Goal: Task Accomplishment & Management: Complete application form

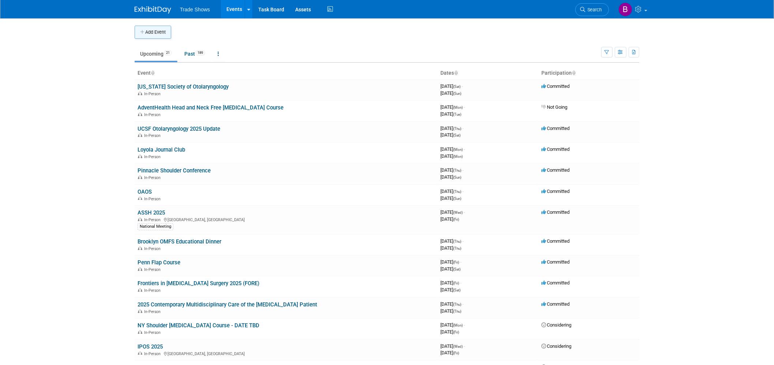
click at [160, 36] on button "Add Event" at bounding box center [153, 32] width 37 height 13
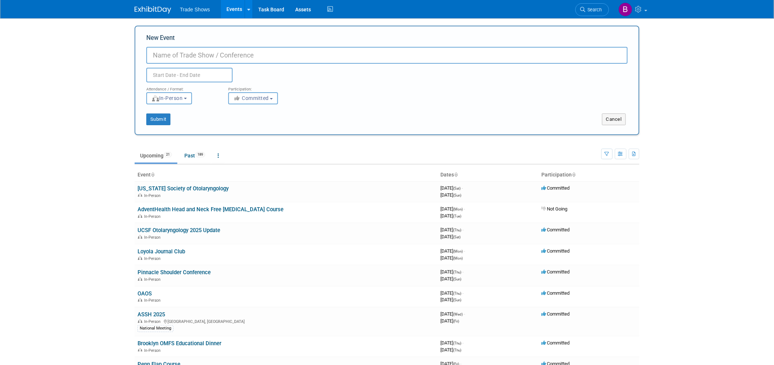
click at [185, 53] on input "New Event" at bounding box center [387, 55] width 482 height 17
type input "ICSES 2026"
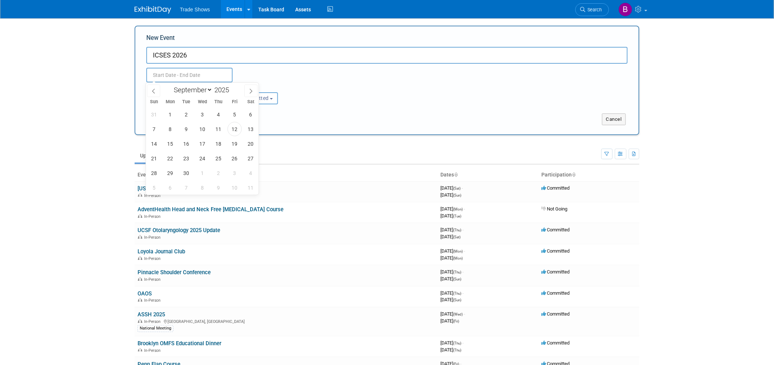
click at [194, 70] on input "text" at bounding box center [189, 75] width 86 height 15
click at [250, 90] on icon at bounding box center [251, 91] width 5 height 5
select select "11"
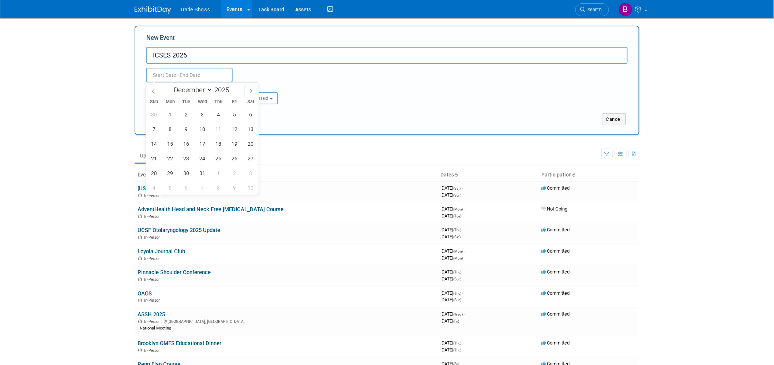
click at [250, 90] on icon at bounding box center [251, 91] width 5 height 5
type input "2026"
click at [250, 90] on icon at bounding box center [251, 91] width 5 height 5
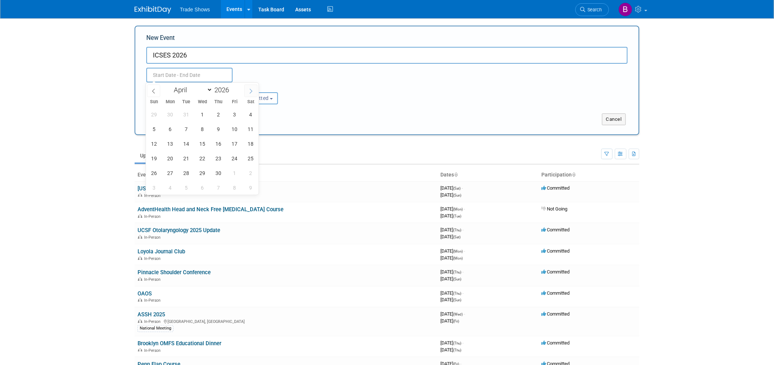
click at [250, 90] on icon at bounding box center [251, 91] width 5 height 5
click at [249, 90] on icon at bounding box center [251, 91] width 5 height 5
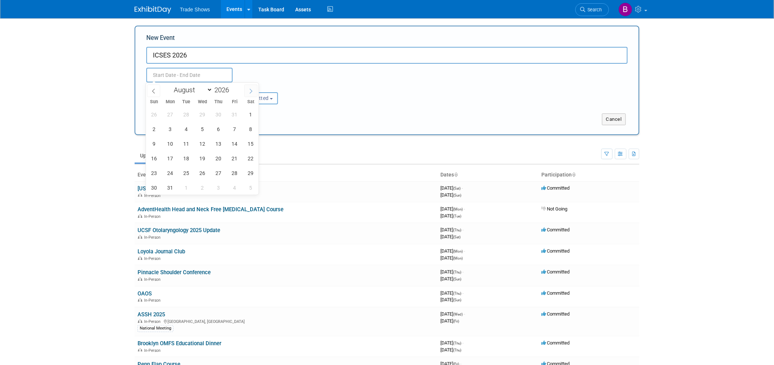
select select "8"
click at [190, 157] on span "22" at bounding box center [186, 158] width 14 height 14
click at [232, 160] on span "25" at bounding box center [235, 158] width 14 height 14
type input "[DATE] to [DATE]"
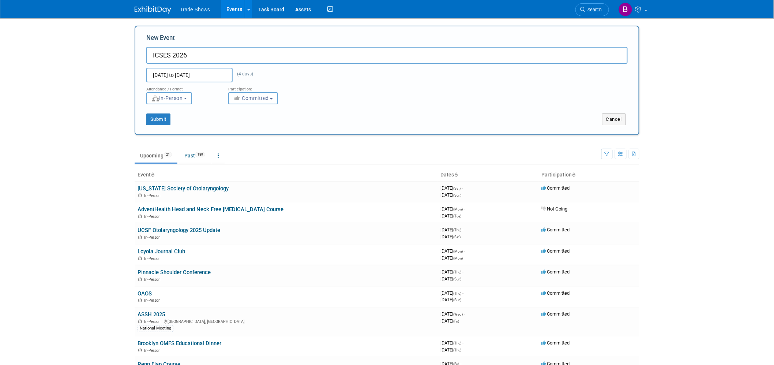
click at [262, 104] on div "Submit Cancel" at bounding box center [387, 114] width 493 height 21
click at [262, 103] on button "Committed" at bounding box center [253, 98] width 50 height 12
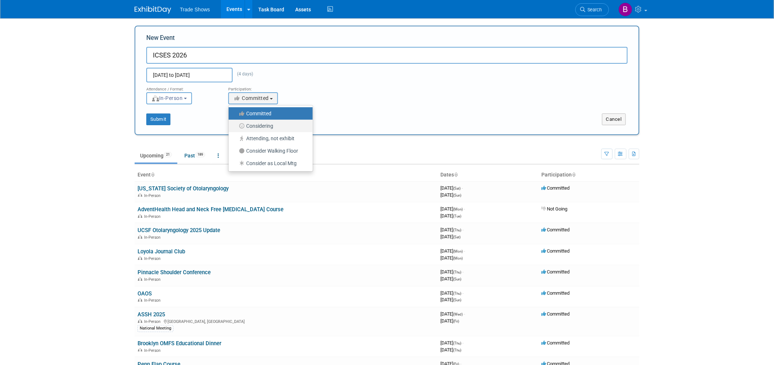
click at [264, 126] on label "Considering" at bounding box center [268, 126] width 73 height 10
click at [235, 126] on input "Considering" at bounding box center [233, 126] width 5 height 5
select select "2"
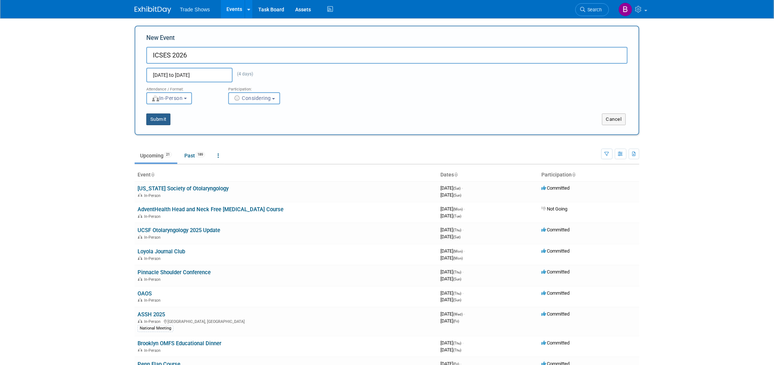
click at [162, 116] on button "Submit" at bounding box center [158, 119] width 24 height 12
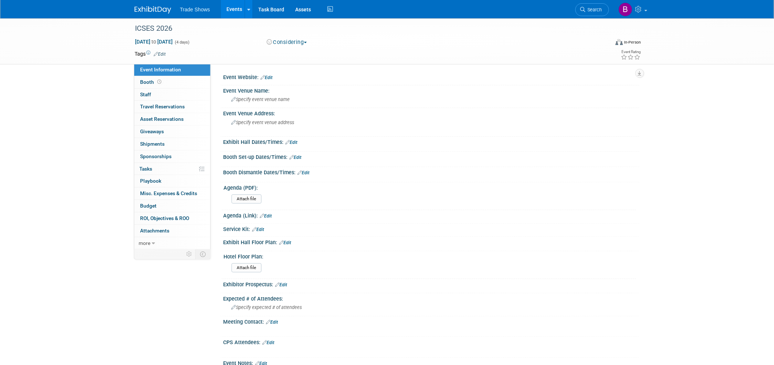
click at [289, 283] on div "Exhibitor Prospectus: Edit" at bounding box center [431, 284] width 417 height 10
click at [285, 283] on link "Edit" at bounding box center [281, 284] width 12 height 5
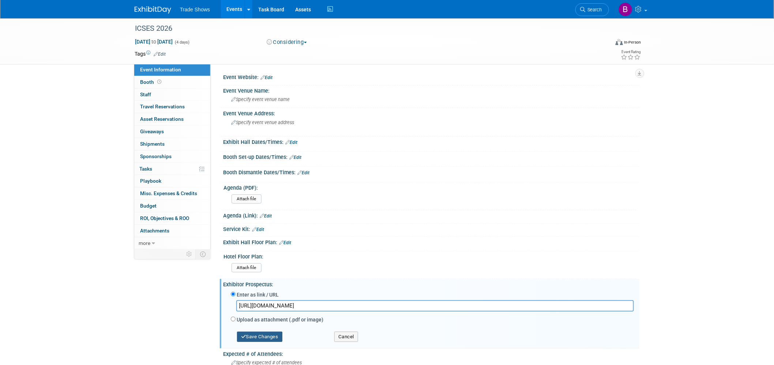
type input "https://checkpointsurgical.sharepoint.com/:b:/s/Marketing/EfeOOq1jgfFEpebBLMkh7…"
click at [260, 332] on button "Save Changes" at bounding box center [259, 337] width 45 height 10
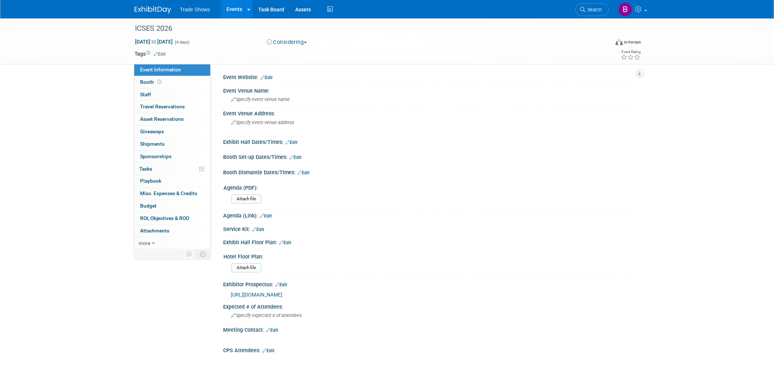
click at [271, 78] on link "Edit" at bounding box center [267, 77] width 12 height 5
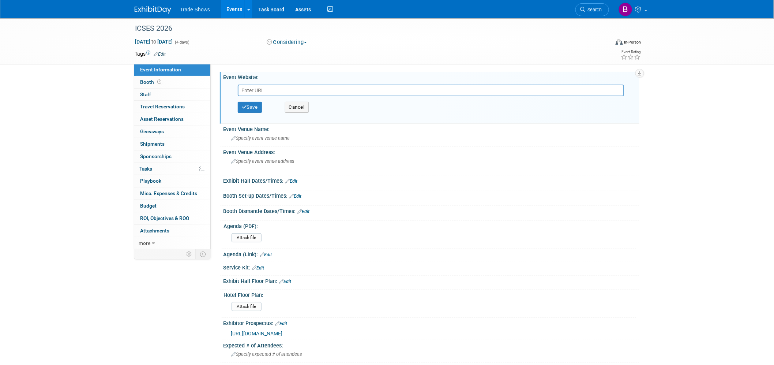
click at [269, 92] on input "text" at bounding box center [431, 91] width 387 height 12
type input "http://ases-assn.org/meetings/icses-2026/"
drag, startPoint x: 254, startPoint y: 104, endPoint x: 251, endPoint y: 111, distance: 8.1
click at [253, 104] on button "Save" at bounding box center [250, 107] width 24 height 11
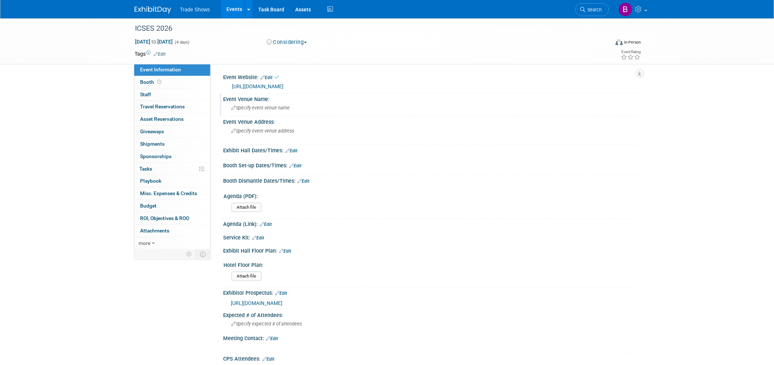
click at [251, 105] on span "Specify event venue name" at bounding box center [260, 107] width 59 height 5
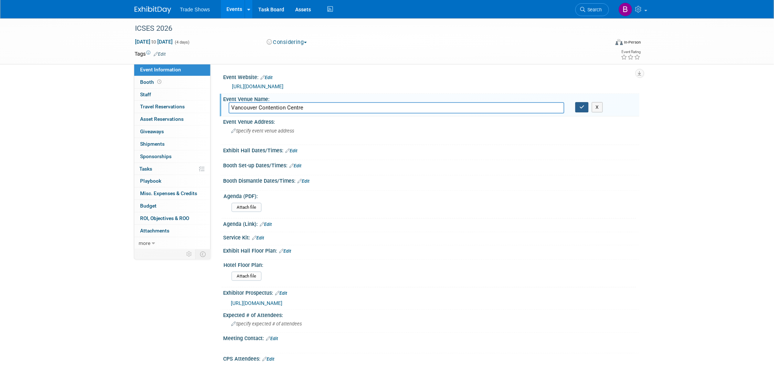
type input "Vancouver Contention Centre"
click at [582, 102] on button "button" at bounding box center [582, 107] width 13 height 10
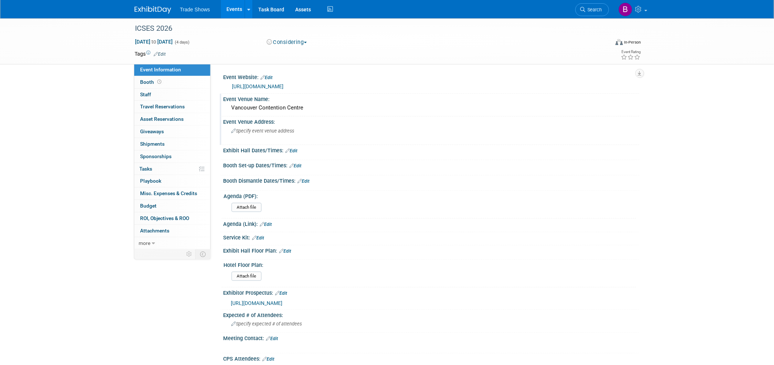
click at [244, 129] on span "Specify event venue address" at bounding box center [262, 130] width 63 height 5
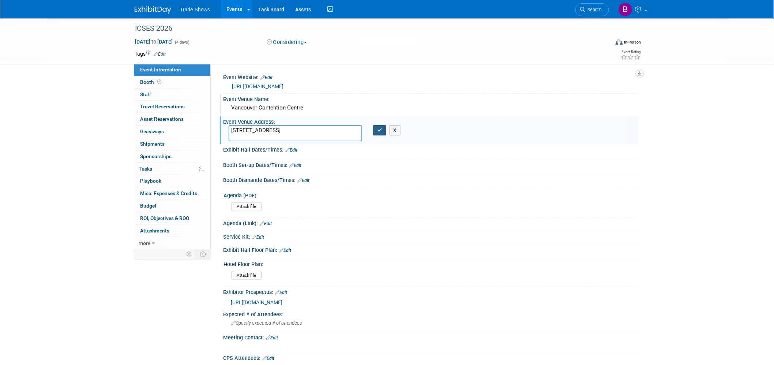
type textarea "1055 Canada Pl Vancouver, BC"
click at [378, 130] on icon "button" at bounding box center [379, 130] width 5 height 5
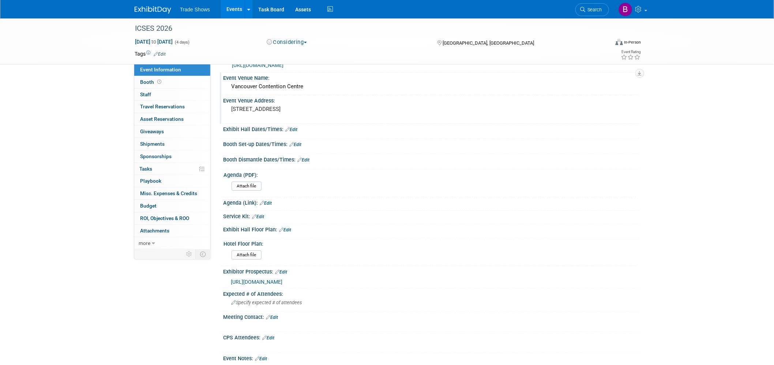
scroll to position [41, 0]
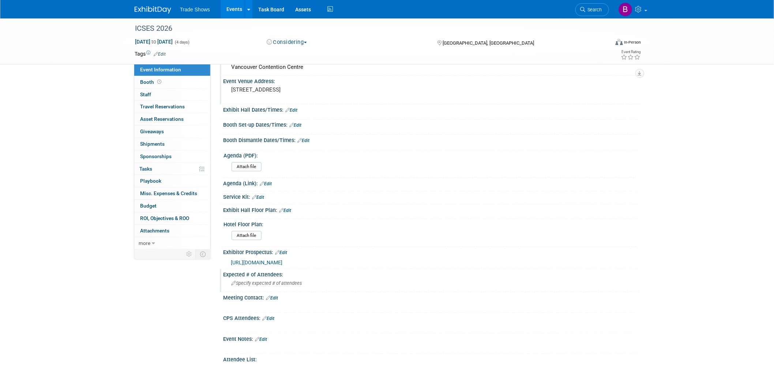
click at [254, 283] on span "Specify expected # of attendees" at bounding box center [266, 282] width 71 height 5
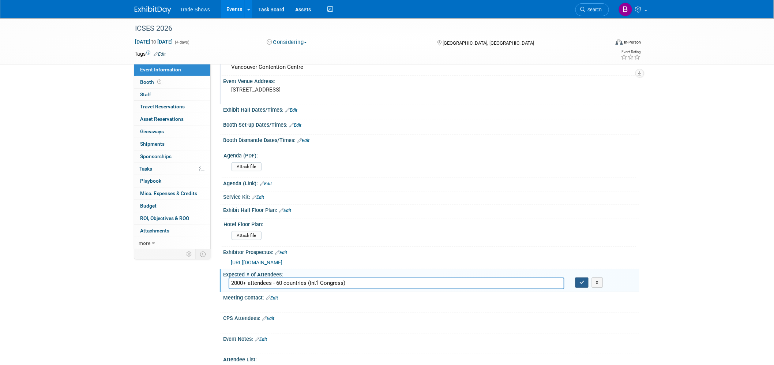
type input "2000+ attendees - 60 countries (Int'l Congress)"
click at [586, 280] on button "button" at bounding box center [582, 282] width 13 height 10
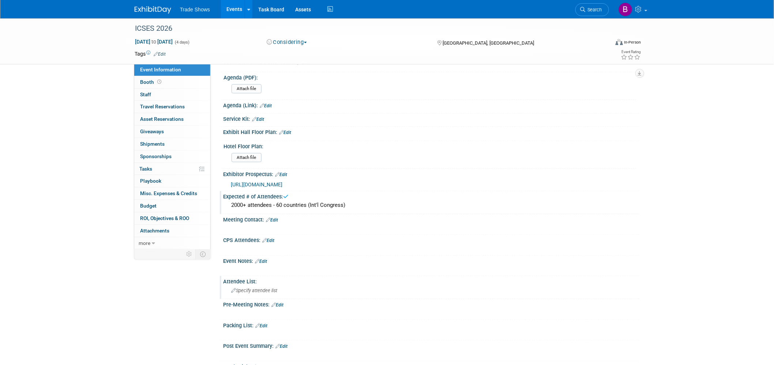
scroll to position [122, 0]
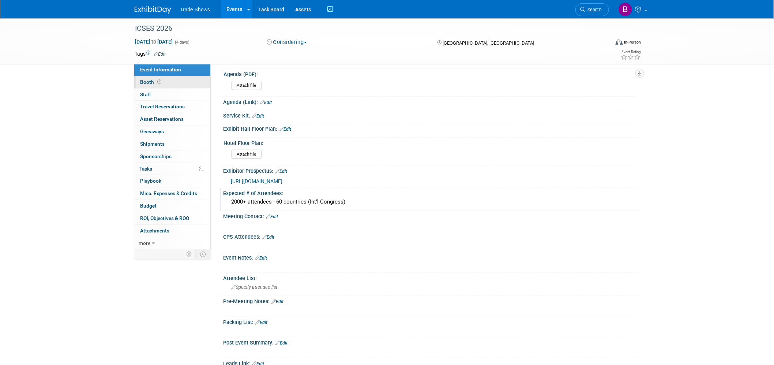
click at [154, 81] on span "Booth" at bounding box center [151, 82] width 23 height 6
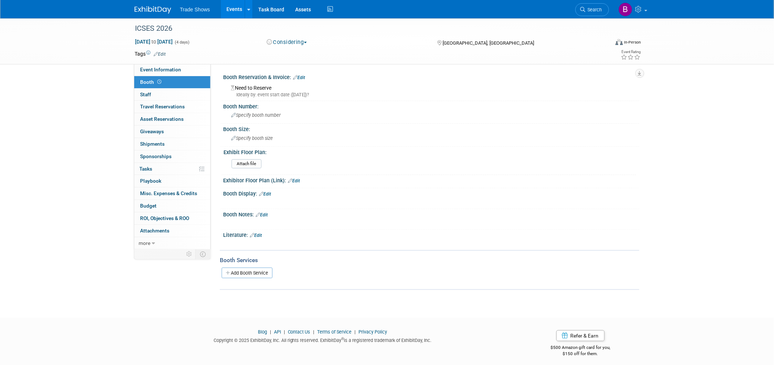
click at [266, 212] on link "Edit" at bounding box center [262, 214] width 12 height 5
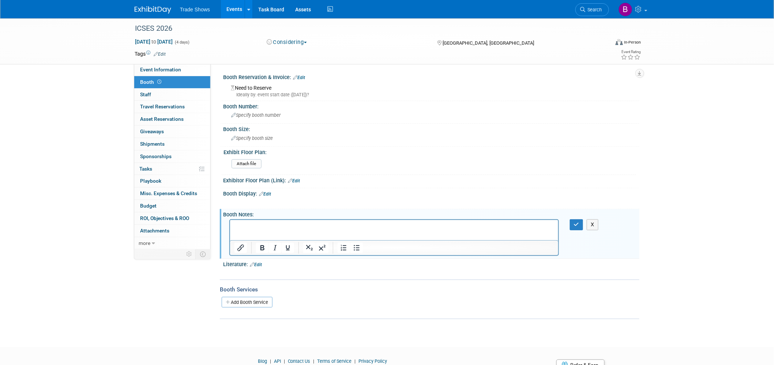
click at [255, 230] on html at bounding box center [394, 225] width 328 height 10
click at [253, 227] on p "Rich Text Area. Press ALT-0 for help." at bounding box center [394, 226] width 320 height 7
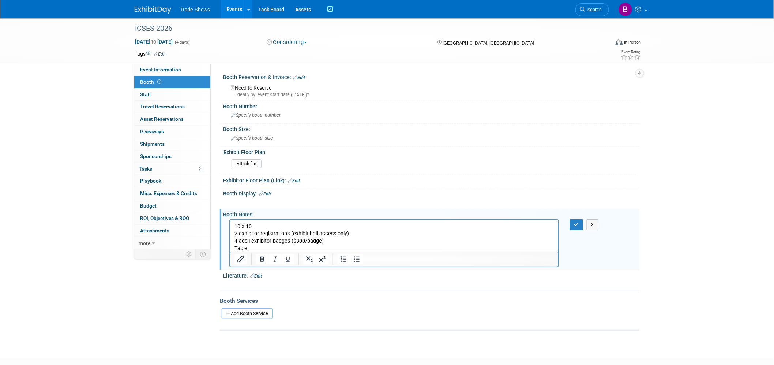
scroll to position [0, 0]
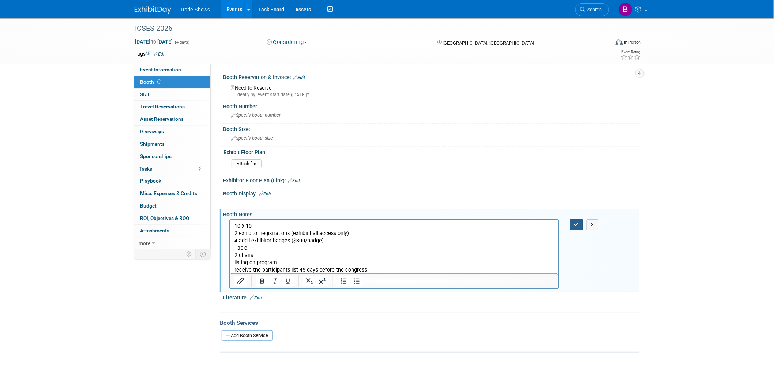
click at [578, 225] on button "button" at bounding box center [577, 224] width 14 height 11
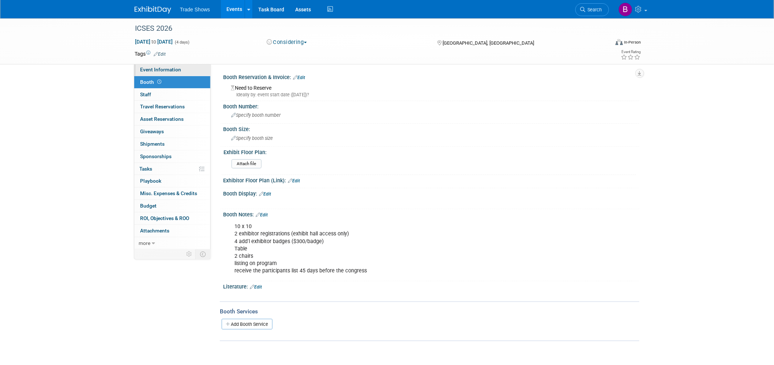
click at [158, 72] on span "Event Information" at bounding box center [160, 70] width 41 height 6
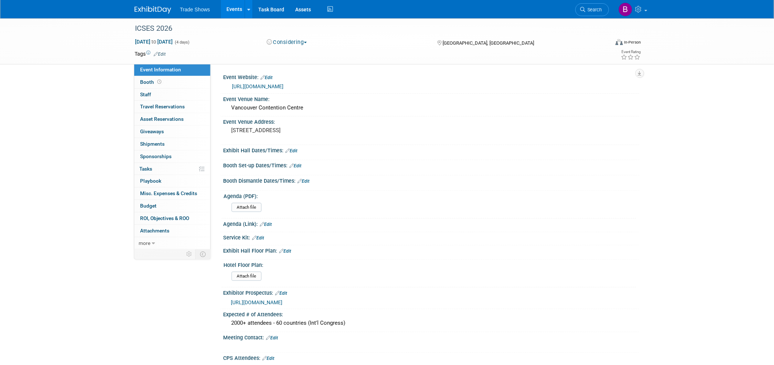
click at [293, 148] on link "Edit" at bounding box center [291, 150] width 12 height 5
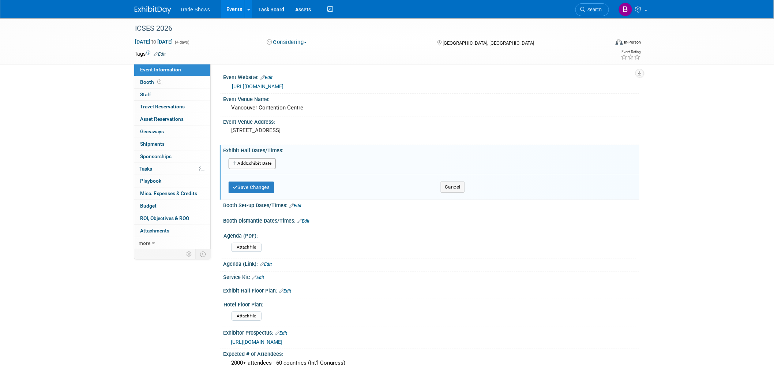
click at [264, 164] on button "Add Another Exhibit Date" at bounding box center [252, 163] width 47 height 11
select select "8"
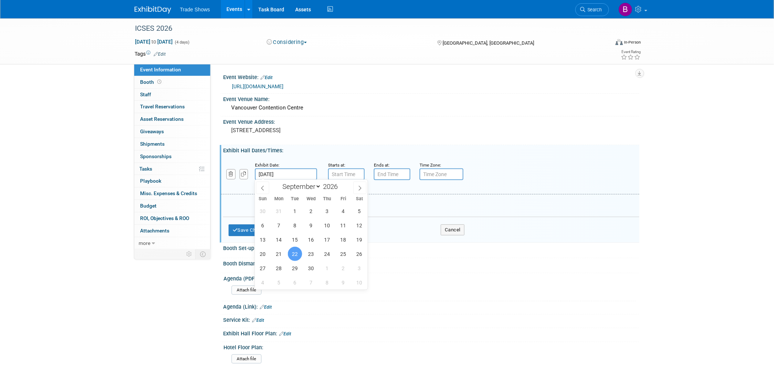
click at [280, 173] on input "[DATE]" at bounding box center [286, 174] width 62 height 12
click at [315, 258] on span "23" at bounding box center [311, 254] width 14 height 14
type input "Sep 23, 2026"
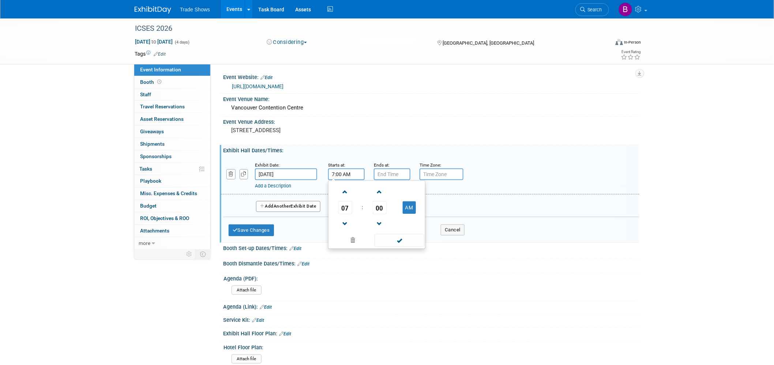
click at [344, 176] on input "7:00 AM" at bounding box center [346, 174] width 37 height 12
click at [350, 209] on span "07" at bounding box center [346, 207] width 14 height 13
click at [385, 213] on td "06" at bounding box center [388, 212] width 23 height 20
type input "6:00 AM"
click at [402, 238] on span at bounding box center [399, 240] width 49 height 13
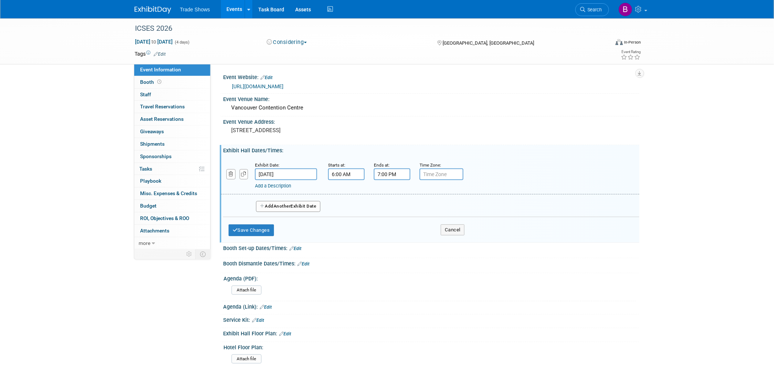
click at [389, 176] on input "7:00 PM" at bounding box center [392, 174] width 37 height 12
click at [393, 205] on span "07" at bounding box center [391, 207] width 14 height 13
click at [386, 212] on td "04" at bounding box center [387, 212] width 23 height 20
type input "4:00 PM"
click at [445, 239] on span at bounding box center [445, 240] width 49 height 13
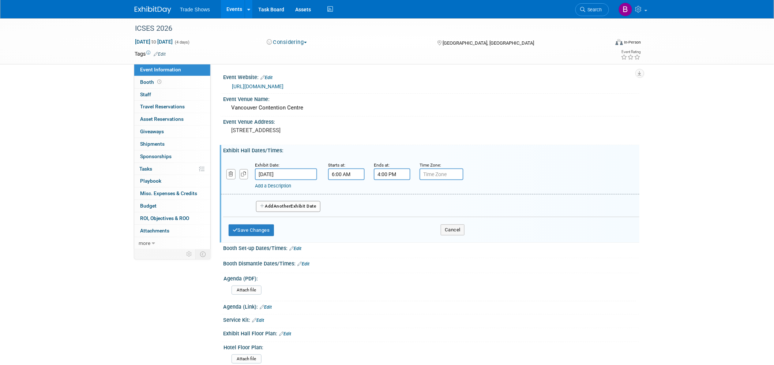
click at [299, 202] on button "Add Another Exhibit Date" at bounding box center [288, 206] width 64 height 11
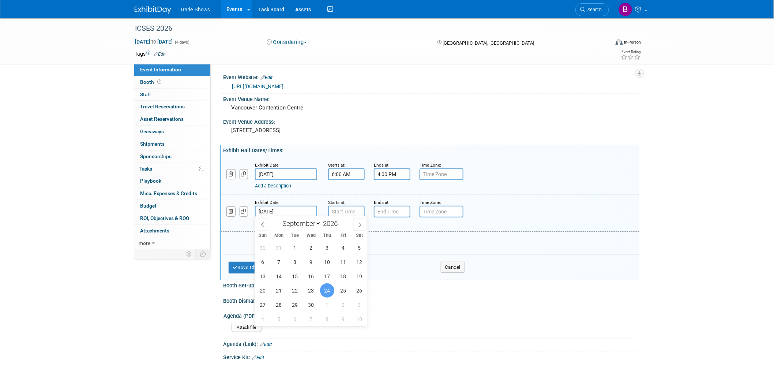
click at [280, 212] on input "Sep 24, 2026" at bounding box center [286, 212] width 62 height 12
click at [310, 292] on span "23" at bounding box center [311, 290] width 14 height 14
type input "Sep 23, 2026"
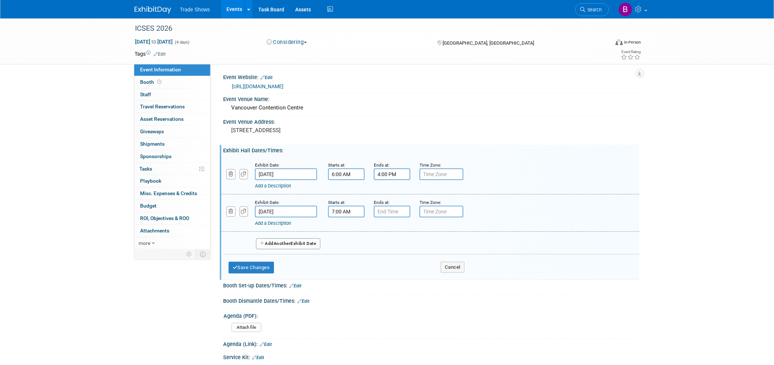
click at [346, 211] on input "7:00 AM" at bounding box center [346, 212] width 37 height 12
click at [408, 244] on button "AM" at bounding box center [409, 245] width 13 height 12
type input "7:00 PM"
click at [405, 279] on span at bounding box center [399, 277] width 49 height 13
click at [387, 209] on input "7:00 PM" at bounding box center [392, 212] width 37 height 12
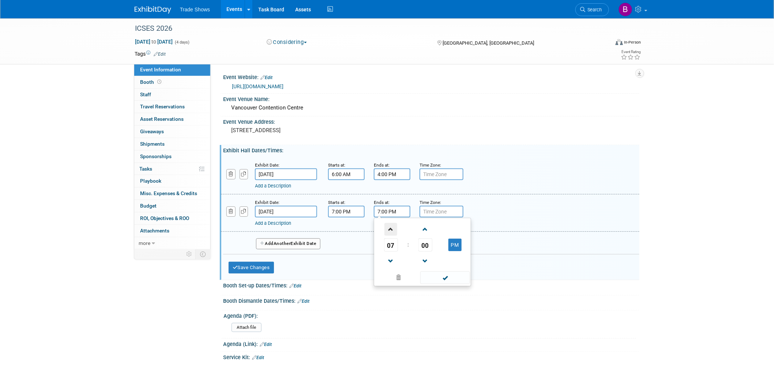
click at [392, 231] on span at bounding box center [391, 229] width 13 height 13
click at [427, 242] on span "00" at bounding box center [426, 244] width 14 height 13
click at [434, 250] on td "30" at bounding box center [434, 249] width 23 height 20
type input "9:30 PM"
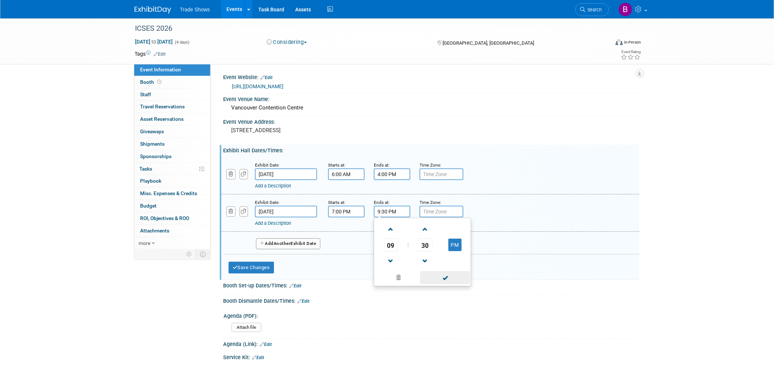
click at [449, 275] on span at bounding box center [445, 277] width 49 height 13
click at [291, 221] on link "Add a Description" at bounding box center [273, 222] width 36 height 5
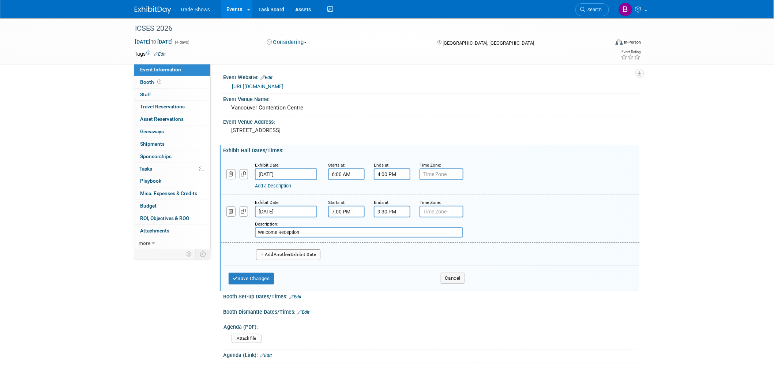
type input "Welcome Reception"
click at [306, 252] on button "Add Another Exhibit Date" at bounding box center [288, 254] width 64 height 11
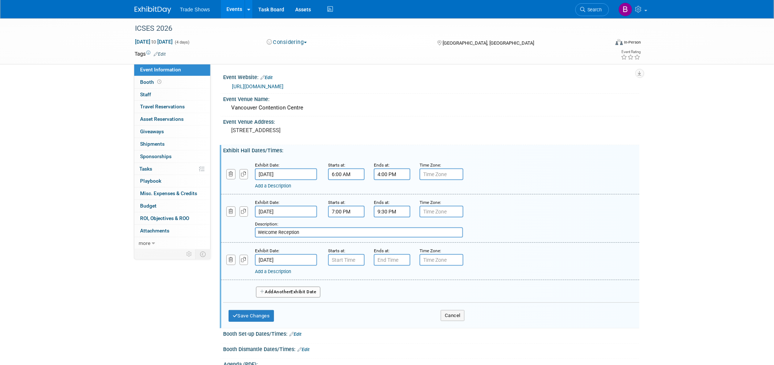
click at [296, 261] on input "Sep 24, 2026" at bounding box center [286, 260] width 62 height 12
click at [337, 266] on div "Add a Description Description:" at bounding box center [411, 270] width 313 height 9
click at [340, 256] on input "7:00 AM" at bounding box center [346, 260] width 37 height 12
click at [348, 294] on span "07" at bounding box center [346, 293] width 14 height 13
click at [389, 296] on td "06" at bounding box center [388, 298] width 23 height 20
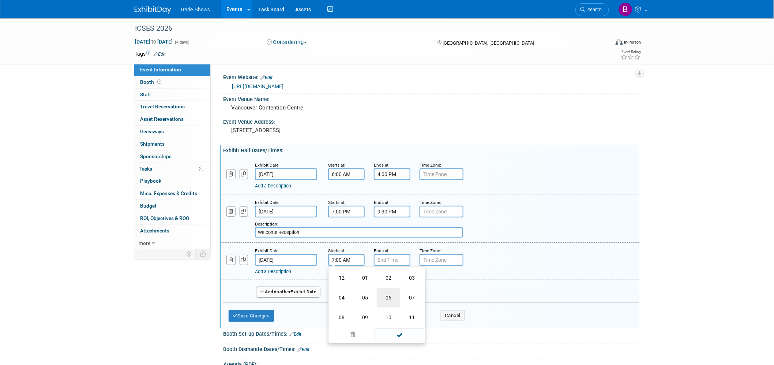
type input "6:00 AM"
click at [397, 326] on span at bounding box center [399, 326] width 49 height 13
click at [392, 258] on input "7:00 PM" at bounding box center [392, 260] width 37 height 12
click at [391, 288] on span "07" at bounding box center [391, 293] width 14 height 13
drag, startPoint x: 366, startPoint y: 289, endPoint x: 378, endPoint y: 293, distance: 12.6
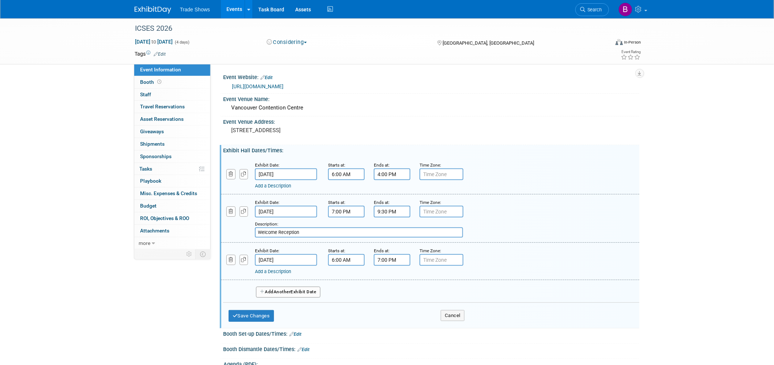
click at [367, 289] on div "Add Another Exhibit Date" at bounding box center [431, 289] width 417 height 19
click at [400, 257] on input "7:00 PM" at bounding box center [392, 260] width 37 height 12
click at [393, 309] on span at bounding box center [391, 309] width 13 height 13
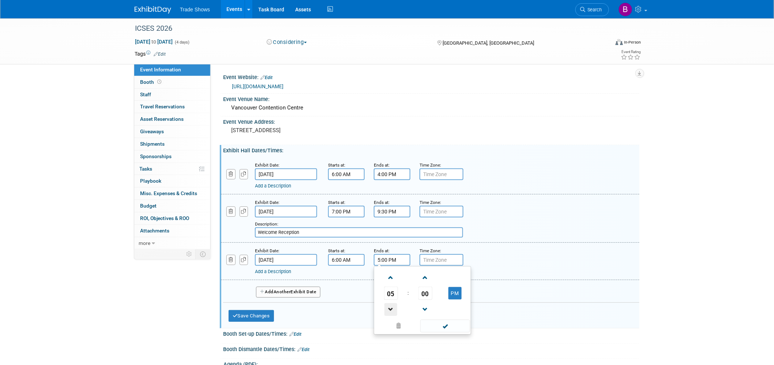
type input "4:00 PM"
click at [440, 321] on span at bounding box center [445, 326] width 49 height 13
click at [315, 290] on button "Add Another Exhibit Date" at bounding box center [288, 292] width 64 height 11
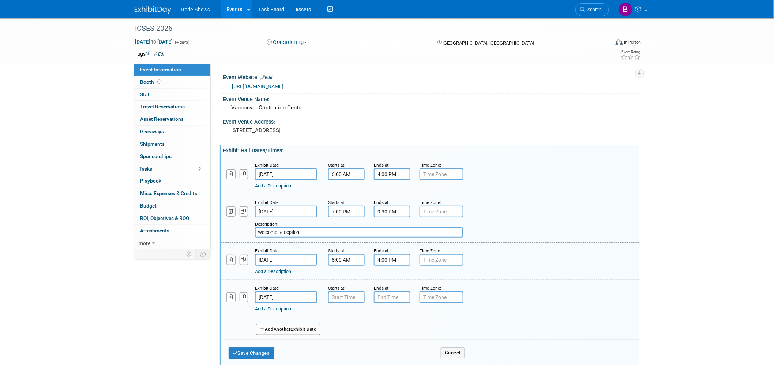
click at [353, 306] on div "Add a Description" at bounding box center [411, 309] width 313 height 7
click at [354, 298] on input "7:00 AM" at bounding box center [346, 297] width 37 height 12
drag, startPoint x: 355, startPoint y: 259, endPoint x: 321, endPoint y: 260, distance: 34.1
click at [321, 260] on div "Exhibit Date: Sep 24, 2026 Starts at: 6:00 AM 06 : 00 AM 12 01 02 03 04 05 06 0…" at bounding box center [430, 261] width 419 height 37
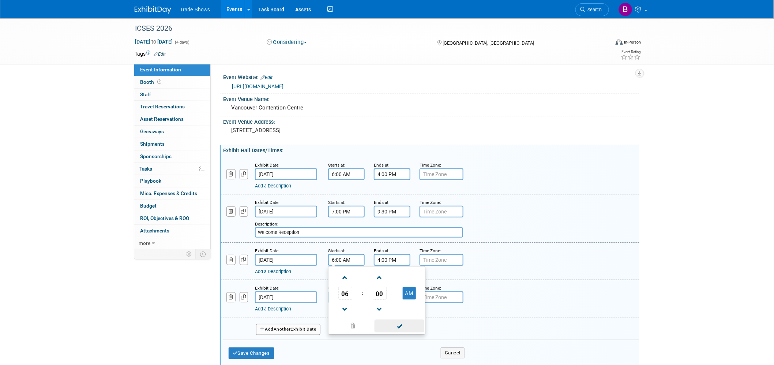
click at [397, 321] on span at bounding box center [399, 326] width 49 height 13
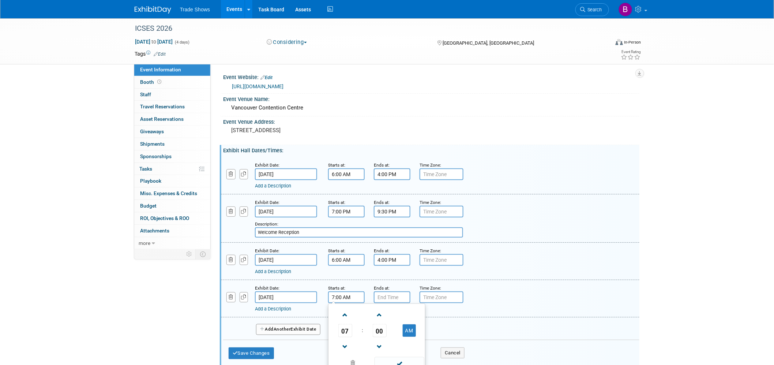
drag, startPoint x: 357, startPoint y: 294, endPoint x: 283, endPoint y: 292, distance: 74.0
click at [283, 292] on div "Exhibit Date: Sep 25, 2026 Starts at: 7:00 AM 07 : 00 AM 12 01 02 03 04 05 06 0…" at bounding box center [430, 298] width 419 height 37
paste input "6"
type input "6:00 AM"
click at [381, 295] on input "7:00 PM" at bounding box center [392, 297] width 37 height 12
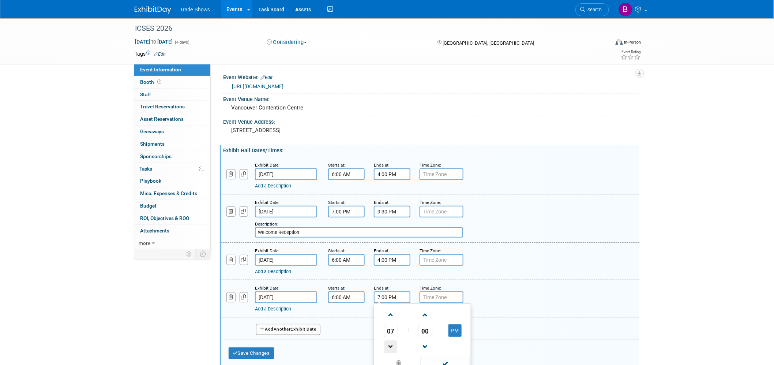
click at [394, 343] on span at bounding box center [391, 346] width 13 height 13
type input "4:00 PM"
click at [455, 362] on span at bounding box center [445, 363] width 49 height 13
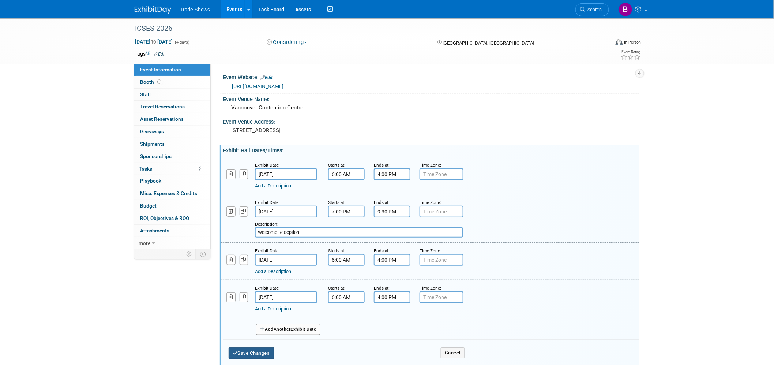
click at [265, 347] on button "Save Changes" at bounding box center [251, 353] width 45 height 12
